Goal: Task Accomplishment & Management: Complete application form

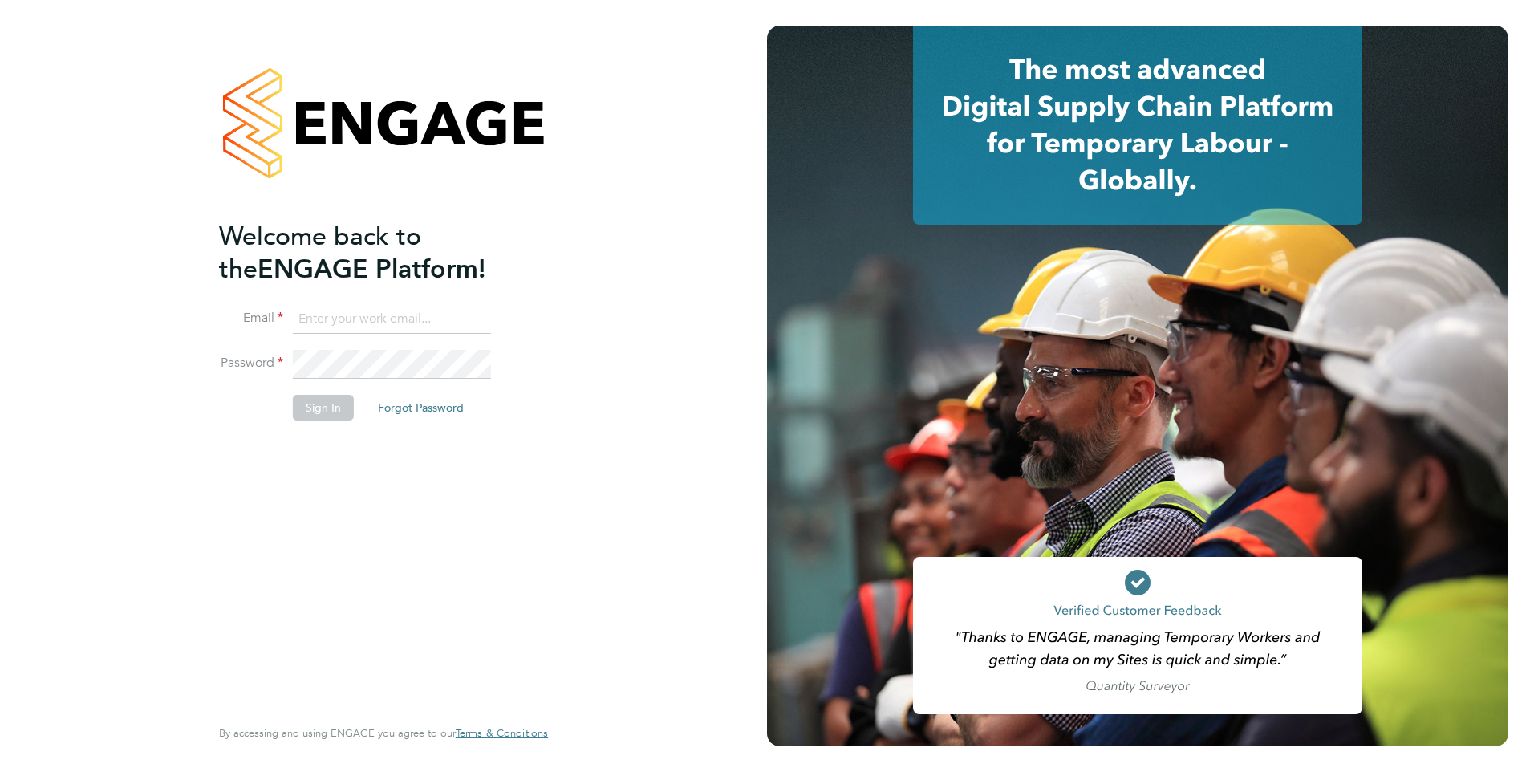
type input "chris.roper@ncclondon.ac.uk"
click at [314, 402] on button "Sign In" at bounding box center [323, 408] width 61 height 26
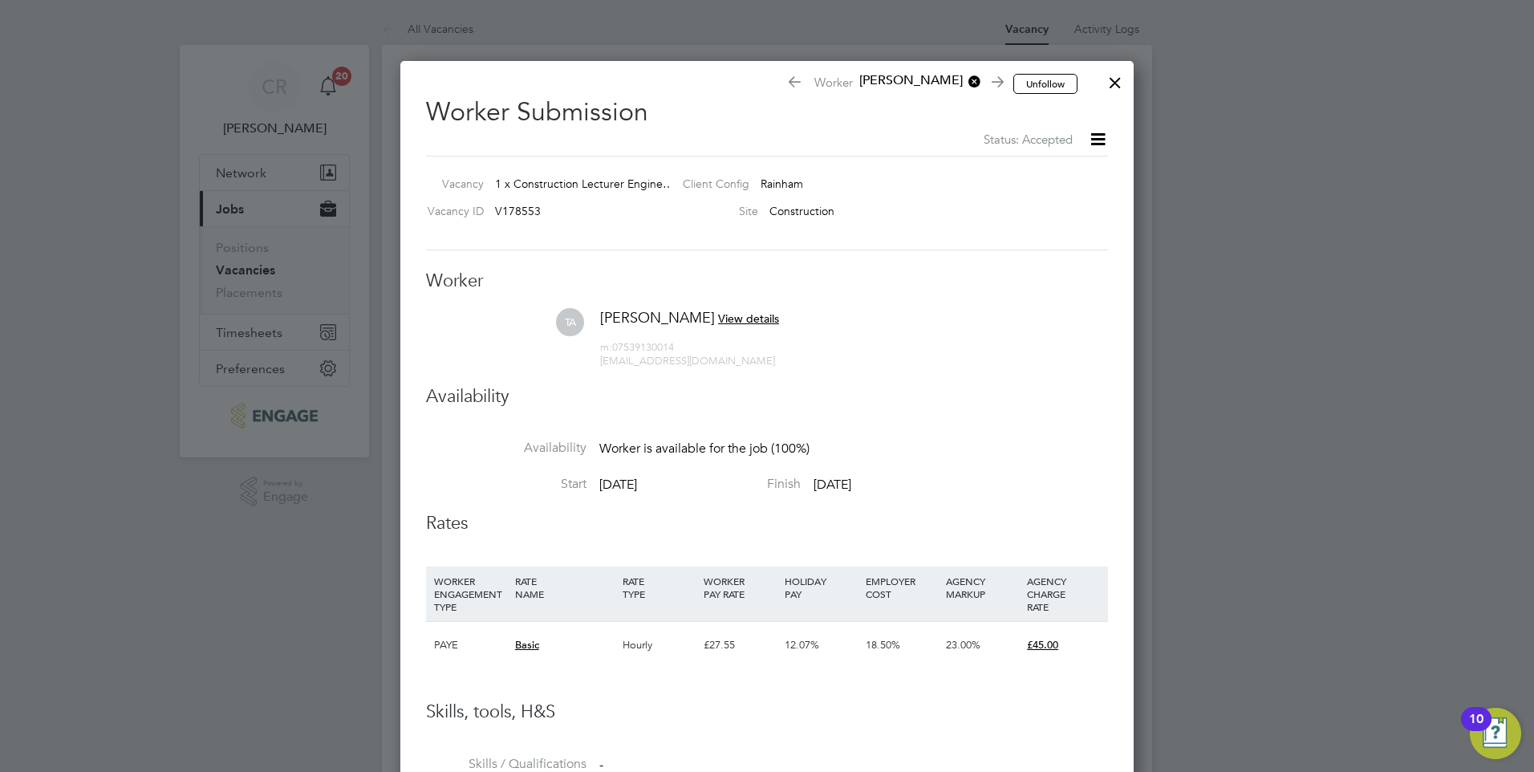
click at [1106, 65] on div at bounding box center [1114, 78] width 29 height 29
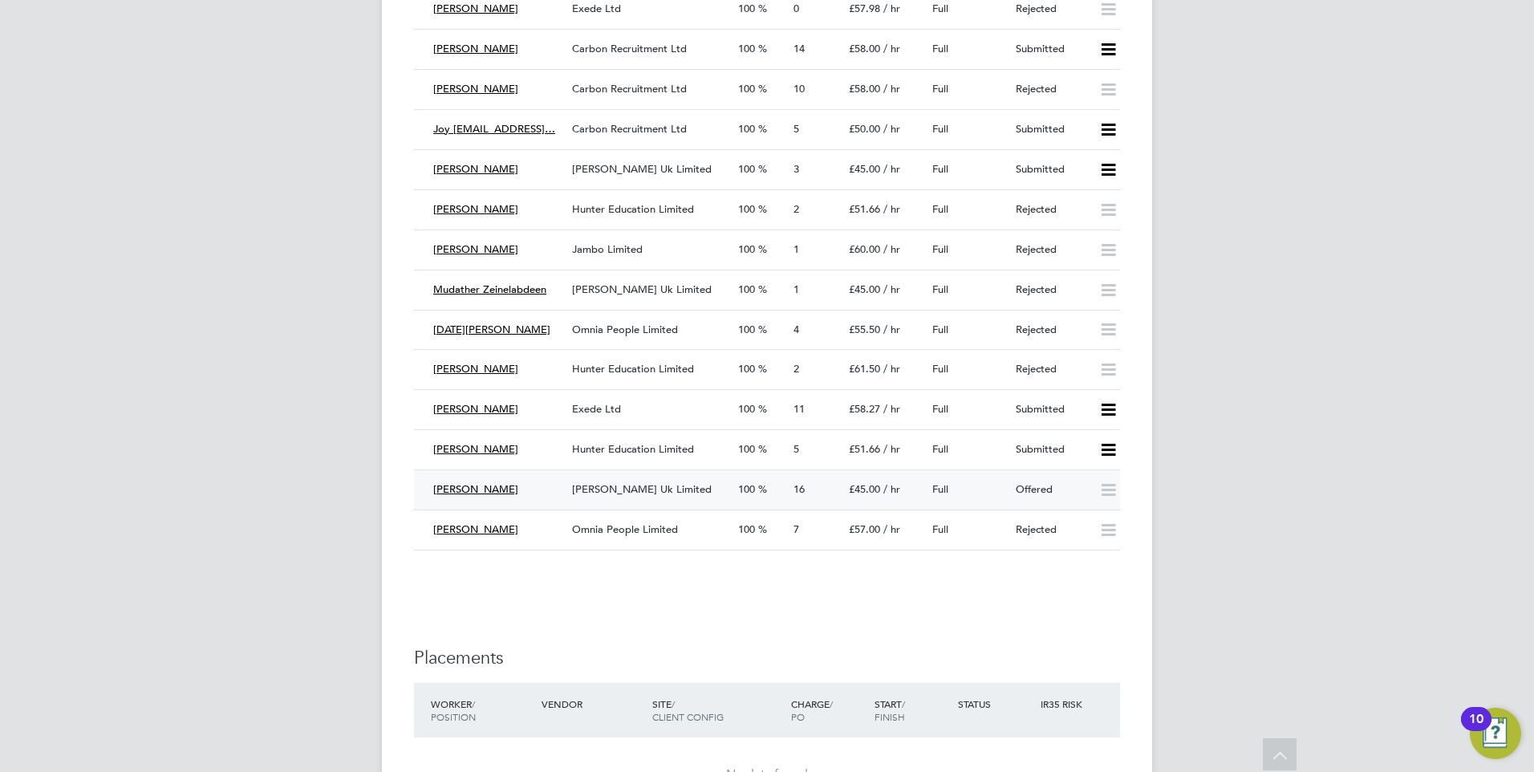
click at [615, 490] on span "[PERSON_NAME] Uk Limited" at bounding box center [642, 489] width 140 height 14
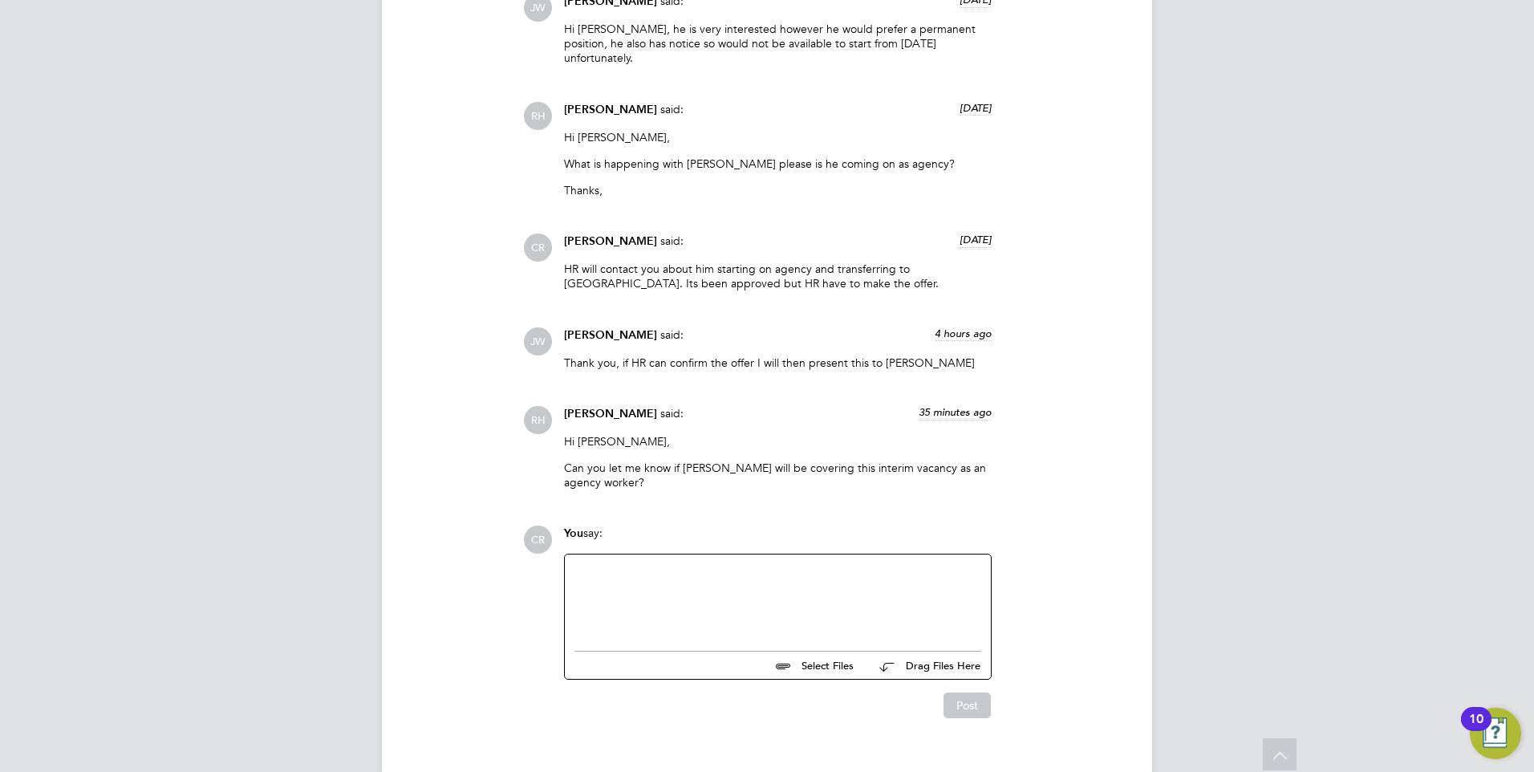
click at [643, 564] on div at bounding box center [777, 598] width 407 height 69
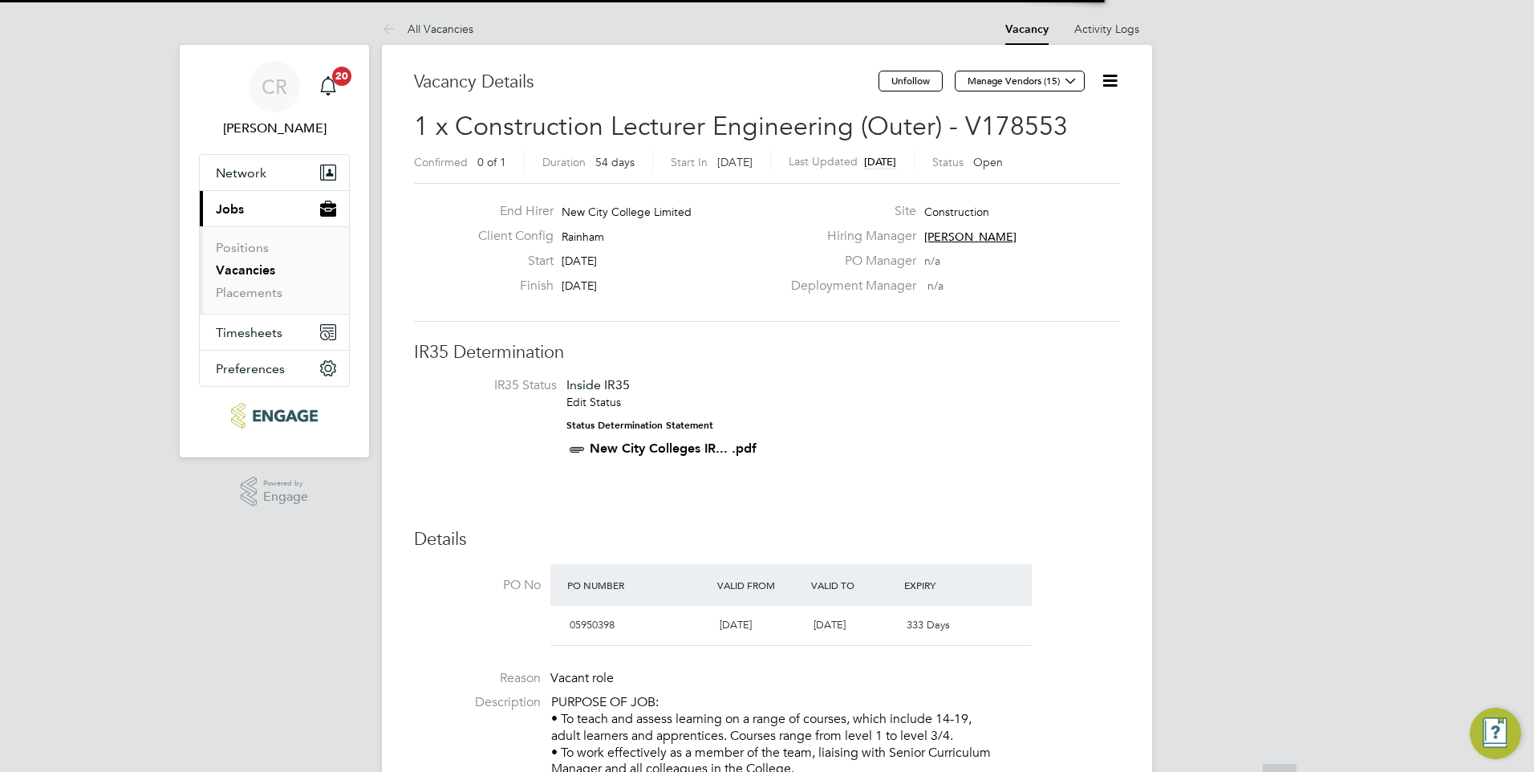
scroll to position [8, 8]
